Goal: Task Accomplishment & Management: Complete application form

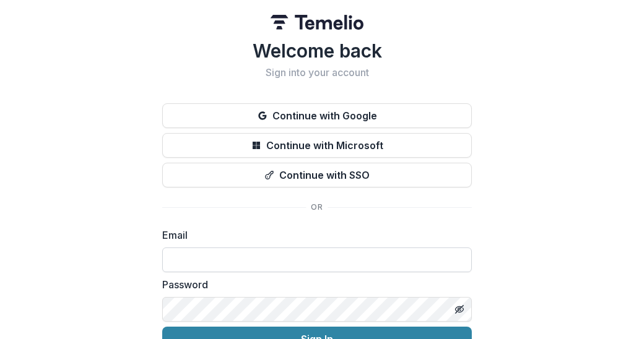
click at [250, 254] on input at bounding box center [317, 260] width 310 height 25
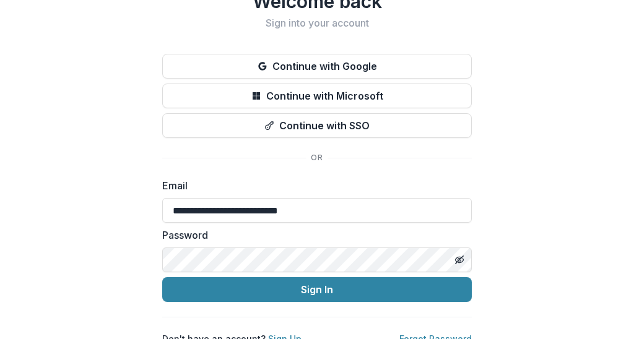
scroll to position [59, 0]
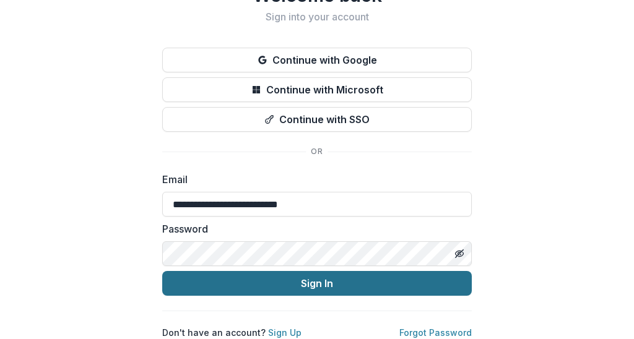
click at [264, 284] on button "Sign In" at bounding box center [317, 283] width 310 height 25
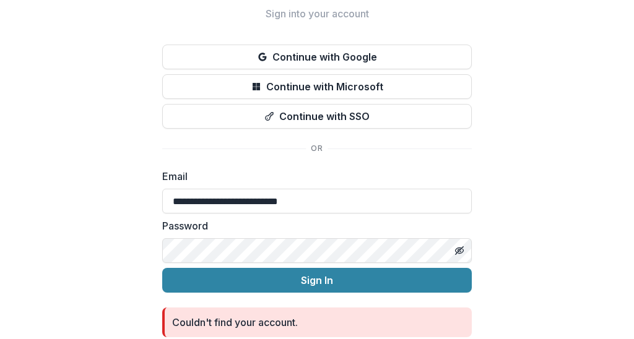
scroll to position [0, 0]
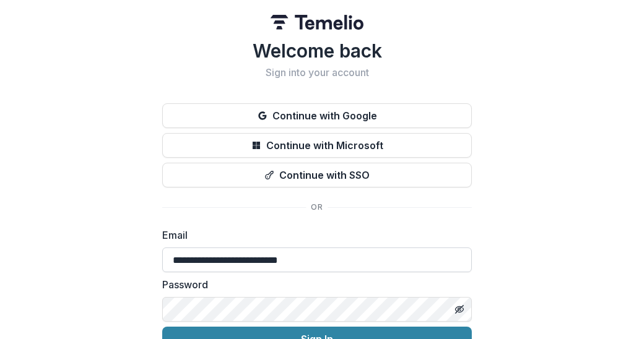
click at [184, 258] on input "**********" at bounding box center [317, 260] width 310 height 25
type input "*"
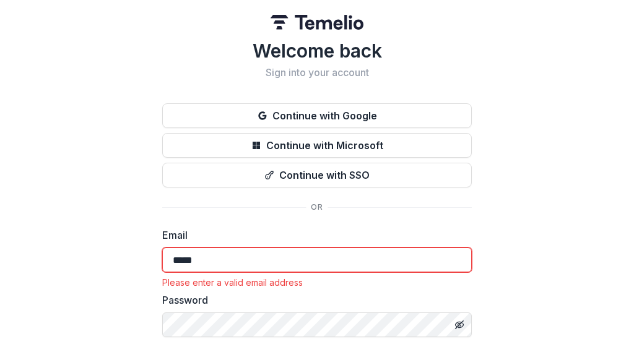
type input "**********"
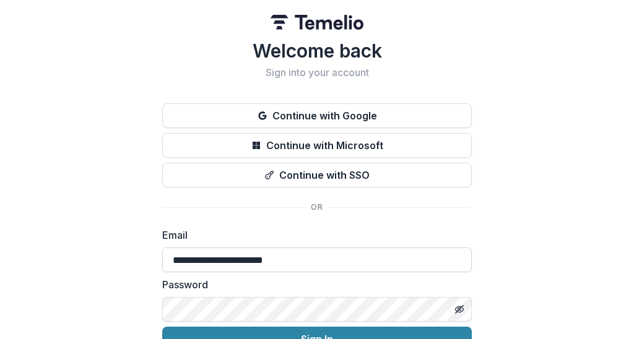
click at [162, 327] on button "Sign In" at bounding box center [317, 339] width 310 height 25
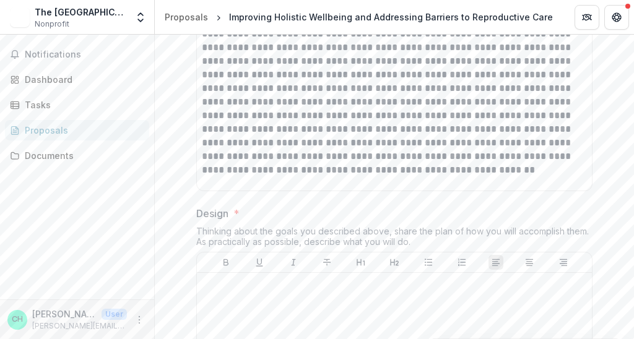
scroll to position [2527, 0]
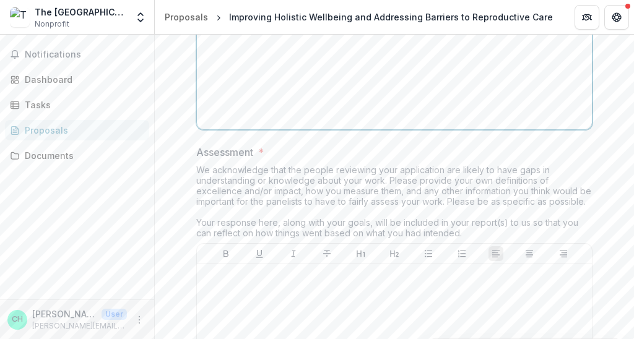
click at [264, 124] on div at bounding box center [394, 32] width 385 height 186
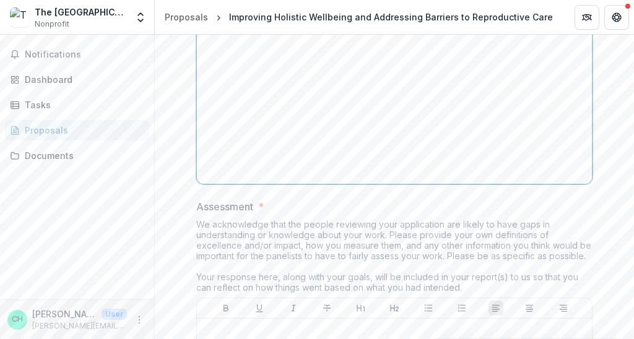
scroll to position [3054, 0]
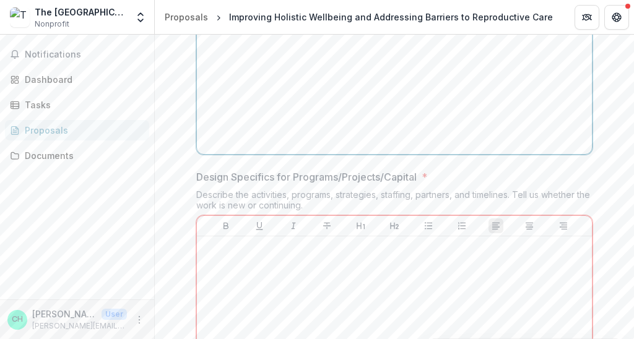
click at [241, 149] on div at bounding box center [394, 56] width 385 height 186
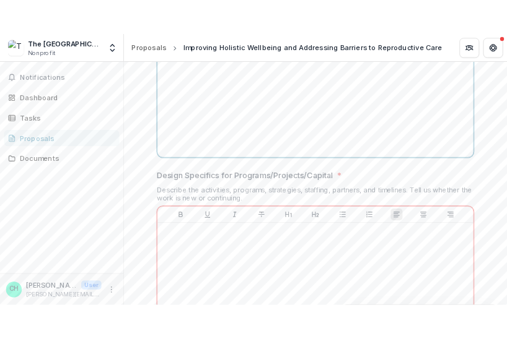
scroll to position [2764, 0]
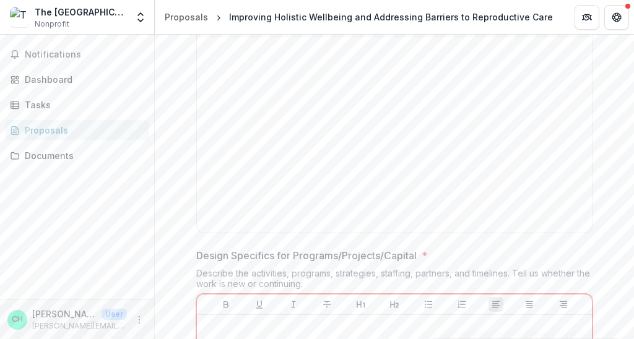
click at [420, 16] on div "Thinking about the goals you described above, share the plan of how you will ac…" at bounding box center [394, 3] width 396 height 26
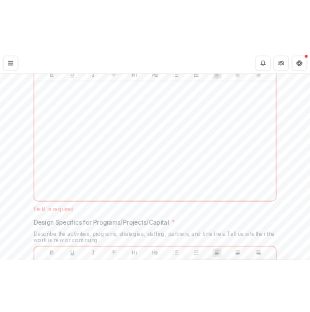
scroll to position [2791, 0]
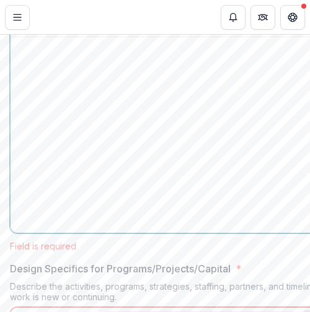
click at [107, 183] on div at bounding box center [207, 135] width 385 height 186
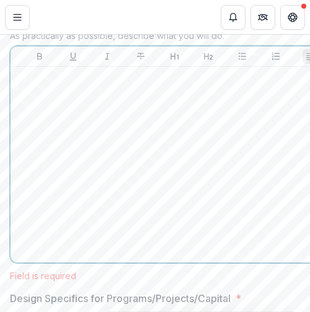
scroll to position [2739, 0]
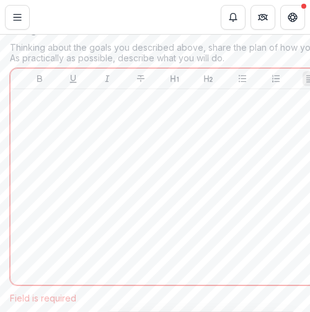
click at [114, 157] on div "Design * Thinking about the goals you described above, share the plan of how yo…" at bounding box center [208, 162] width 396 height 281
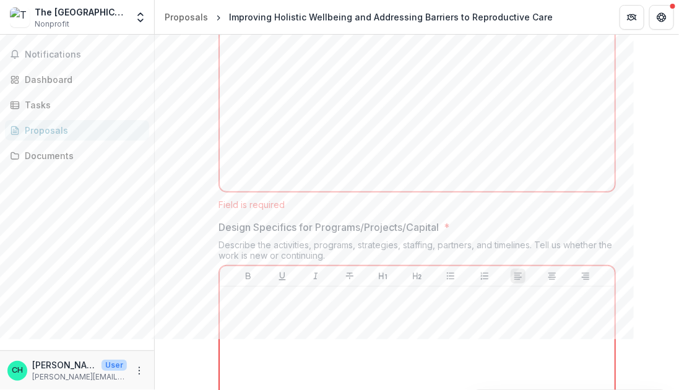
scroll to position [2792, 0]
